Goal: Information Seeking & Learning: Learn about a topic

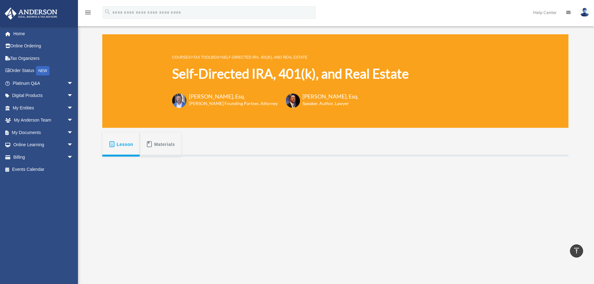
scroll to position [156, 0]
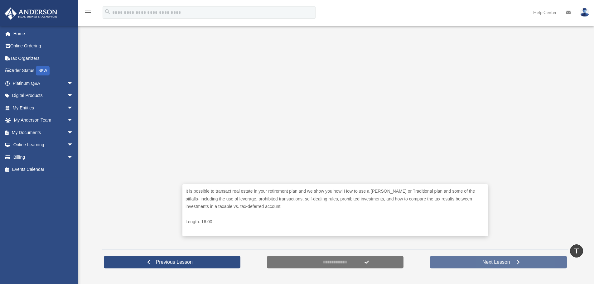
click at [475, 262] on link "Next Lesson" at bounding box center [498, 262] width 137 height 12
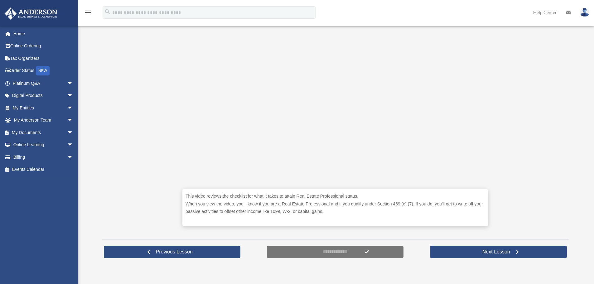
scroll to position [156, 0]
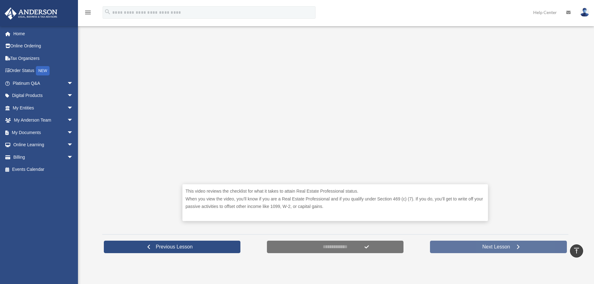
click at [471, 247] on link "Next Lesson" at bounding box center [498, 247] width 137 height 12
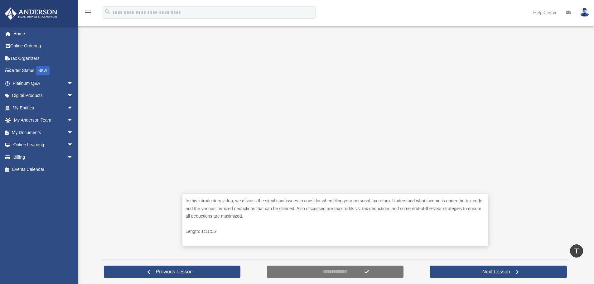
scroll to position [156, 0]
